Goal: Task Accomplishment & Management: Complete application form

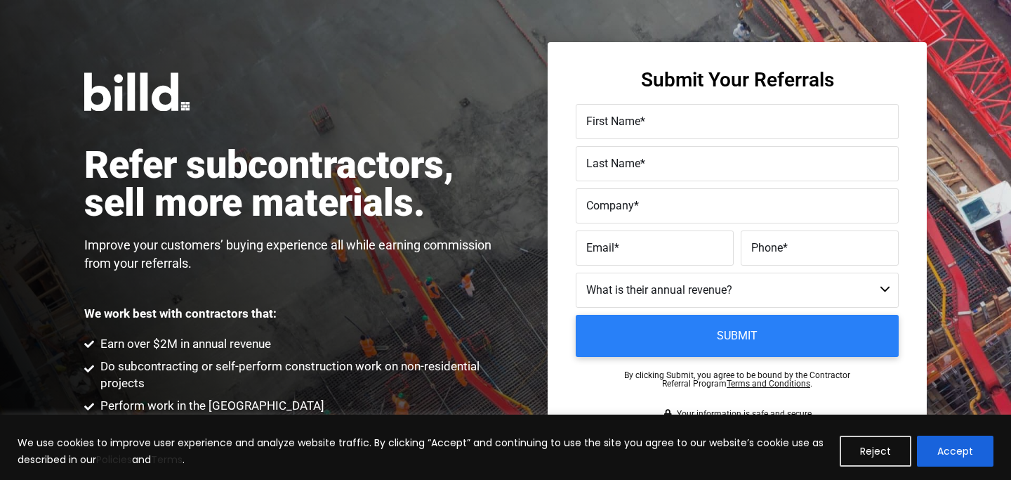
click at [624, 127] on span "First Name" at bounding box center [613, 120] width 54 height 13
click at [624, 127] on input "First Name *" at bounding box center [737, 121] width 323 height 35
type input "Mark"
click at [607, 160] on span "Last Name" at bounding box center [613, 163] width 54 height 13
click at [607, 160] on input "Last Name *" at bounding box center [737, 163] width 323 height 35
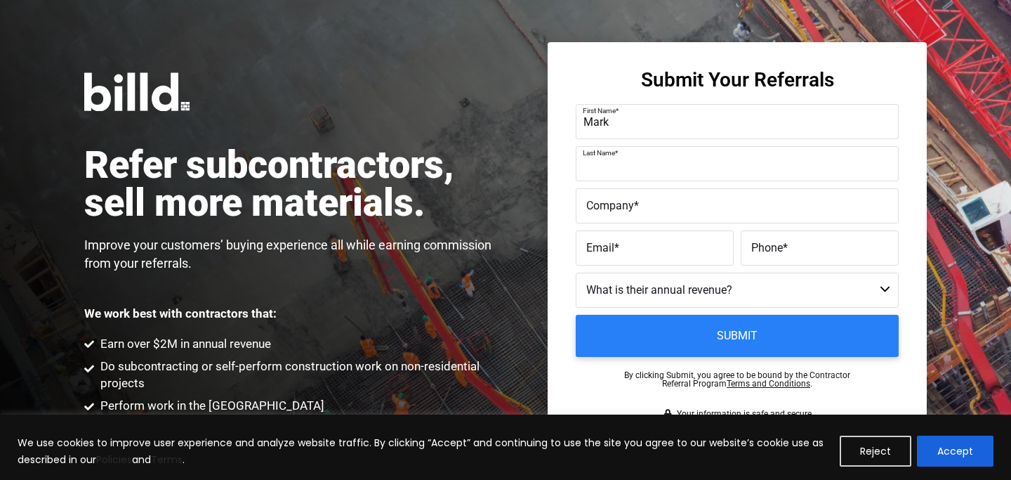
click at [525, 18] on div "Refer subcontractors, sell more materials. Improve your customers’ buying exper…" at bounding box center [505, 244] width 1011 height 489
click at [619, 172] on label "Last Name *" at bounding box center [737, 164] width 302 height 20
click at [619, 172] on input "Last Name *" at bounding box center [737, 163] width 323 height 35
type input "[PERSON_NAME]"
click at [614, 211] on span "Company" at bounding box center [610, 205] width 48 height 13
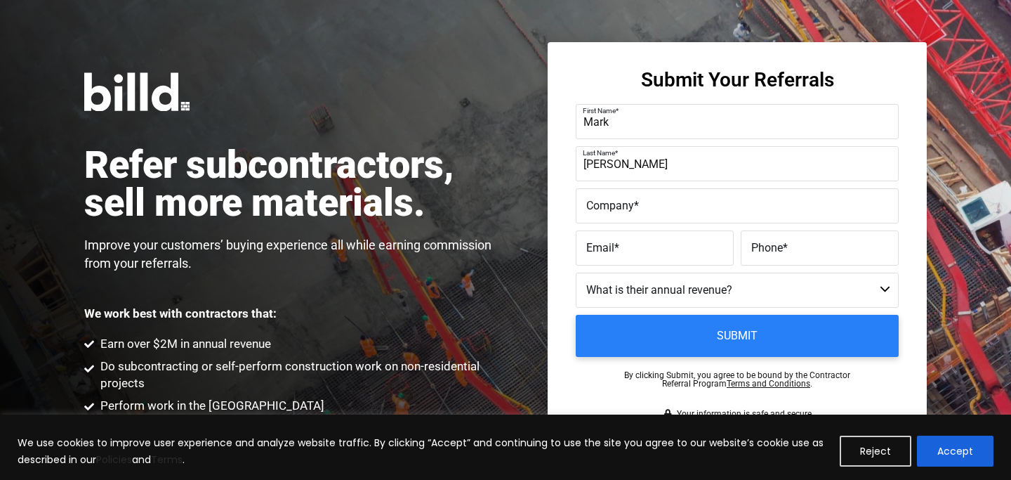
click at [614, 211] on input "Company *" at bounding box center [737, 205] width 323 height 35
paste input "Rethink Electric"
type input "Rethink Electric"
click at [611, 250] on span "Email" at bounding box center [600, 247] width 28 height 13
click at [611, 250] on input "Email *" at bounding box center [655, 247] width 158 height 35
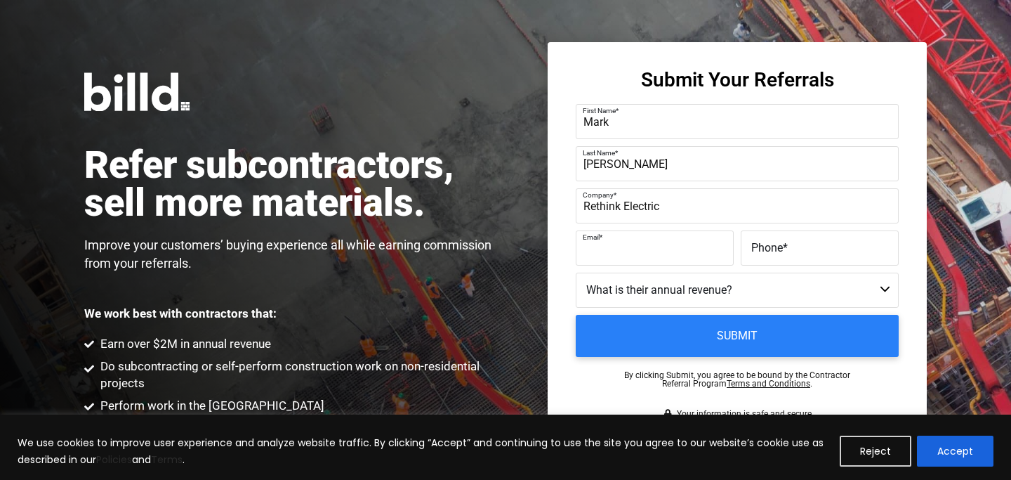
paste input "[PERSON_NAME][EMAIL_ADDRESS][DOMAIN_NAME]"
type input "[PERSON_NAME][EMAIL_ADDRESS][DOMAIN_NAME]"
click at [777, 253] on span "Phone" at bounding box center [767, 247] width 32 height 13
click at [777, 253] on input "Phone *" at bounding box center [820, 247] width 158 height 35
paste input "[PHONE_NUMBER]"
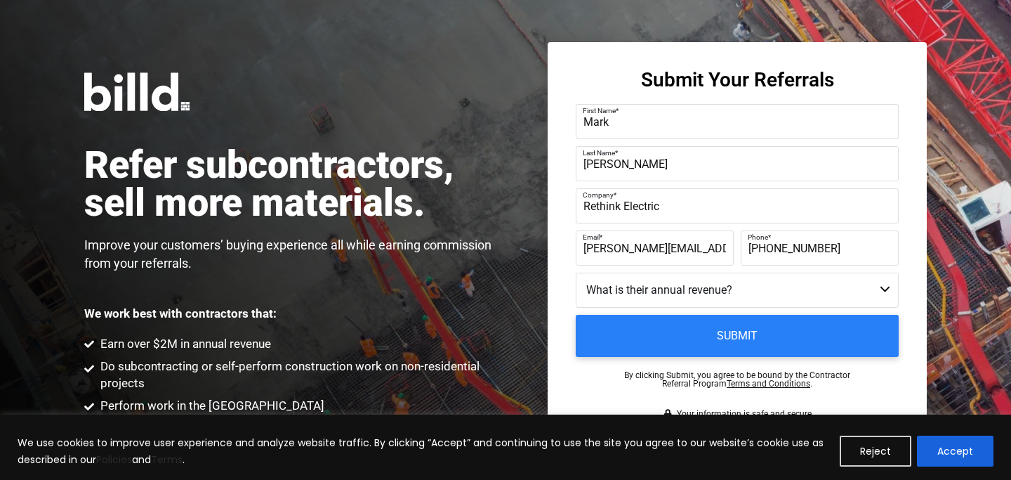
type input "[PHONE_NUMBER]"
click at [697, 297] on select "Less than $1M $1M - $2M $2M - $4M $4M - $8M $8M - $25M $25M - $40M $40M +" at bounding box center [737, 289] width 323 height 35
click at [576, 272] on select "Less than $1M $1M - $2M $2M - $4M $4M - $8M $8M - $25M $25M - $40M $40M +" at bounding box center [737, 289] width 323 height 35
click at [635, 279] on select "Less than $1M $1M - $2M $2M - $4M $4M - $8M $8M - $25M $25M - $40M $40M +" at bounding box center [737, 289] width 323 height 35
click at [653, 294] on select "Less than $1M $1M - $2M $2M - $4M $4M - $8M $8M - $25M $25M - $40M $40M +" at bounding box center [737, 289] width 323 height 35
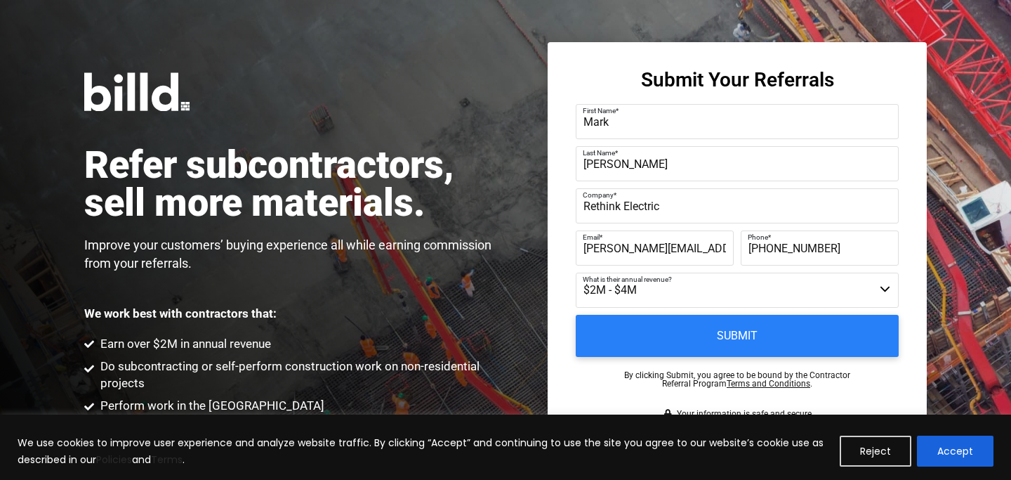
select select "$8M - $25M"
click at [576, 272] on select "Less than $1M $1M - $2M $2M - $4M $4M - $8M $8M - $25M $25M - $40M $40M +" at bounding box center [737, 289] width 323 height 35
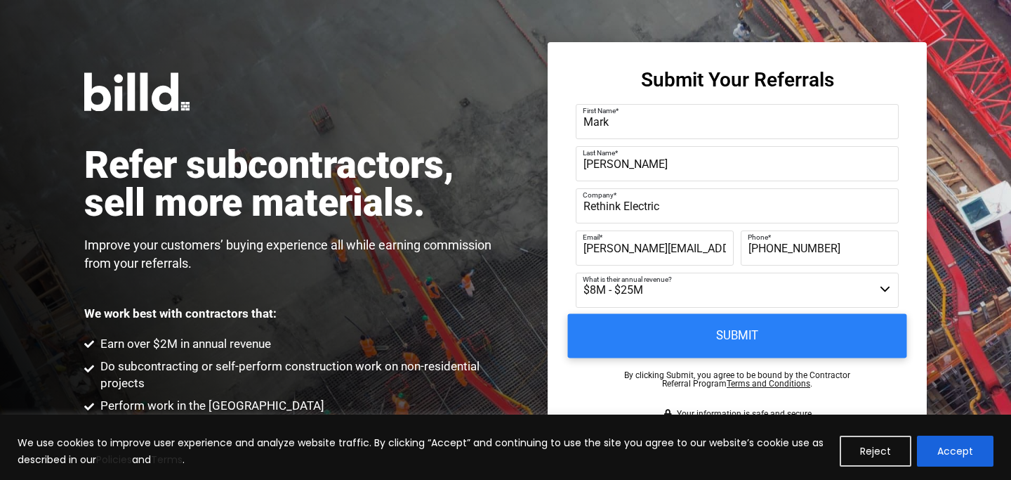
click at [657, 321] on input "Submit" at bounding box center [737, 336] width 339 height 44
